Goal: Navigation & Orientation: Find specific page/section

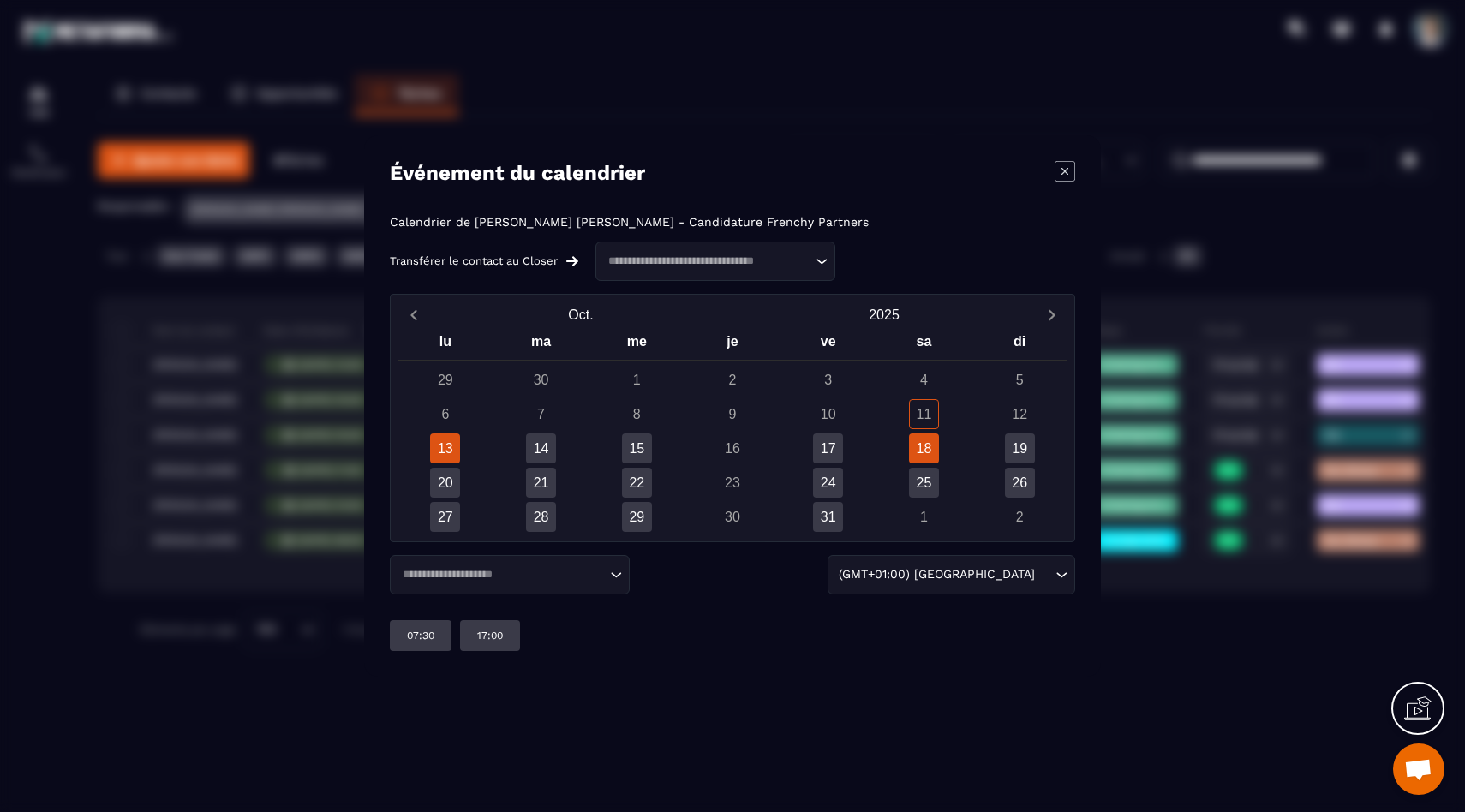
click at [938, 454] on div "18" at bounding box center [924, 449] width 30 height 30
click at [1069, 168] on icon "Modal window" at bounding box center [1064, 171] width 20 height 20
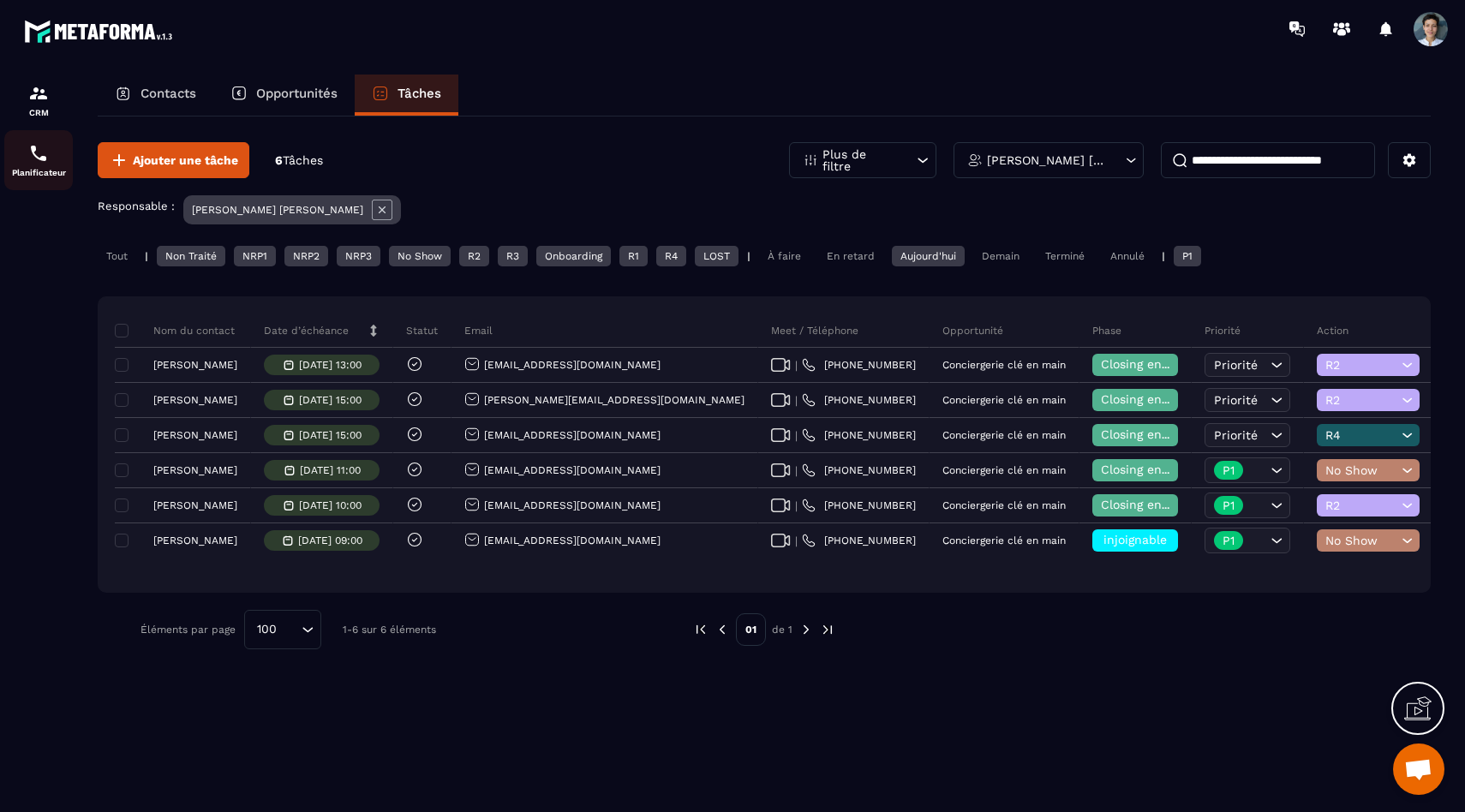
click at [57, 161] on div "Planificateur" at bounding box center [38, 160] width 68 height 35
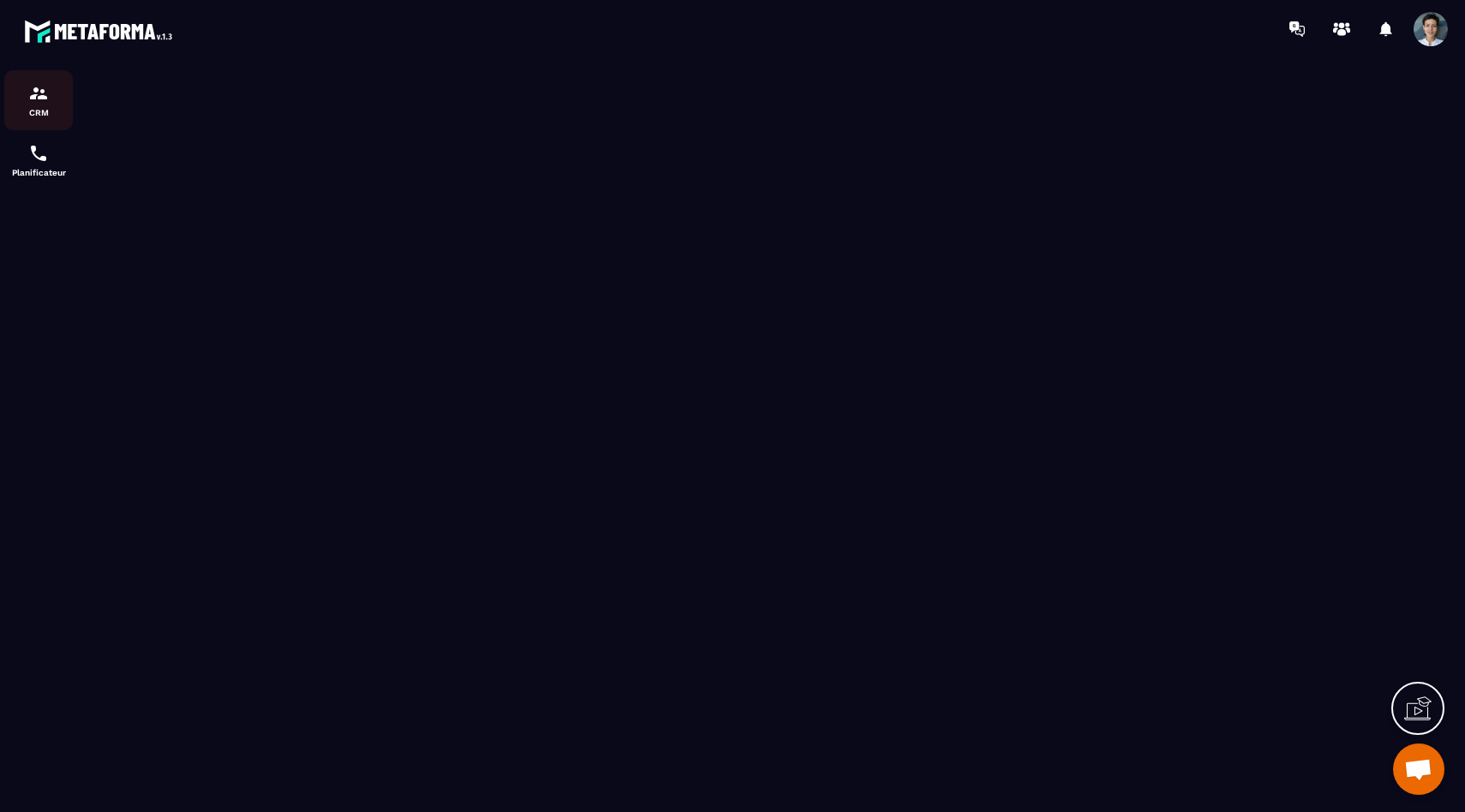
click at [41, 112] on p "CRM" at bounding box center [38, 113] width 68 height 10
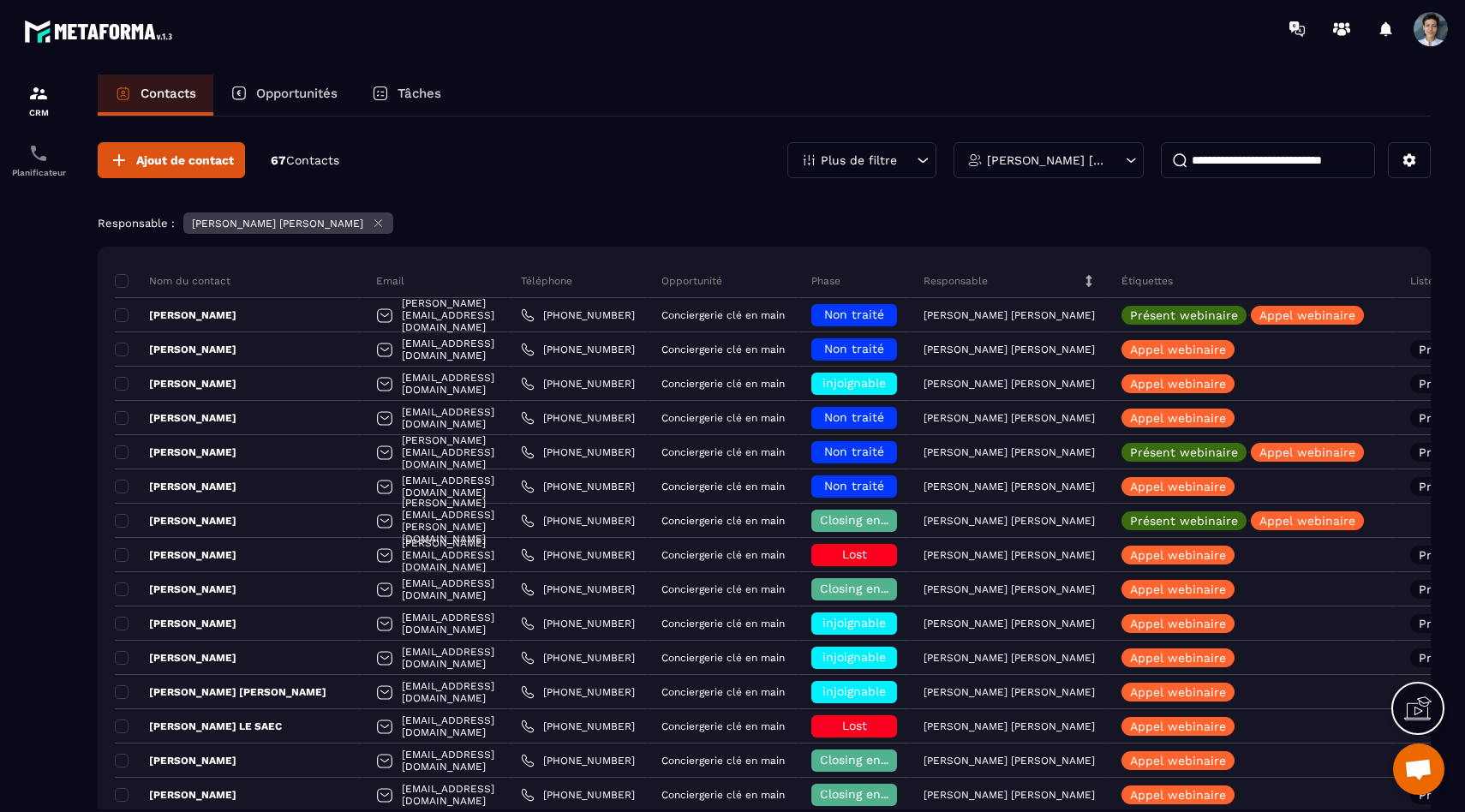
click at [398, 102] on div "Tâches" at bounding box center [406, 95] width 104 height 41
